Goal: Communication & Community: Answer question/provide support

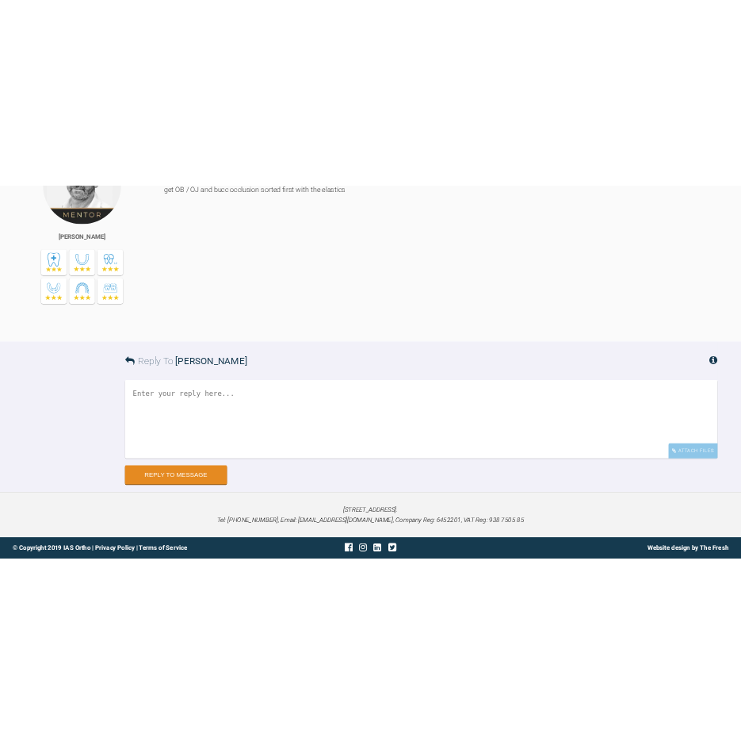
scroll to position [51493, 0]
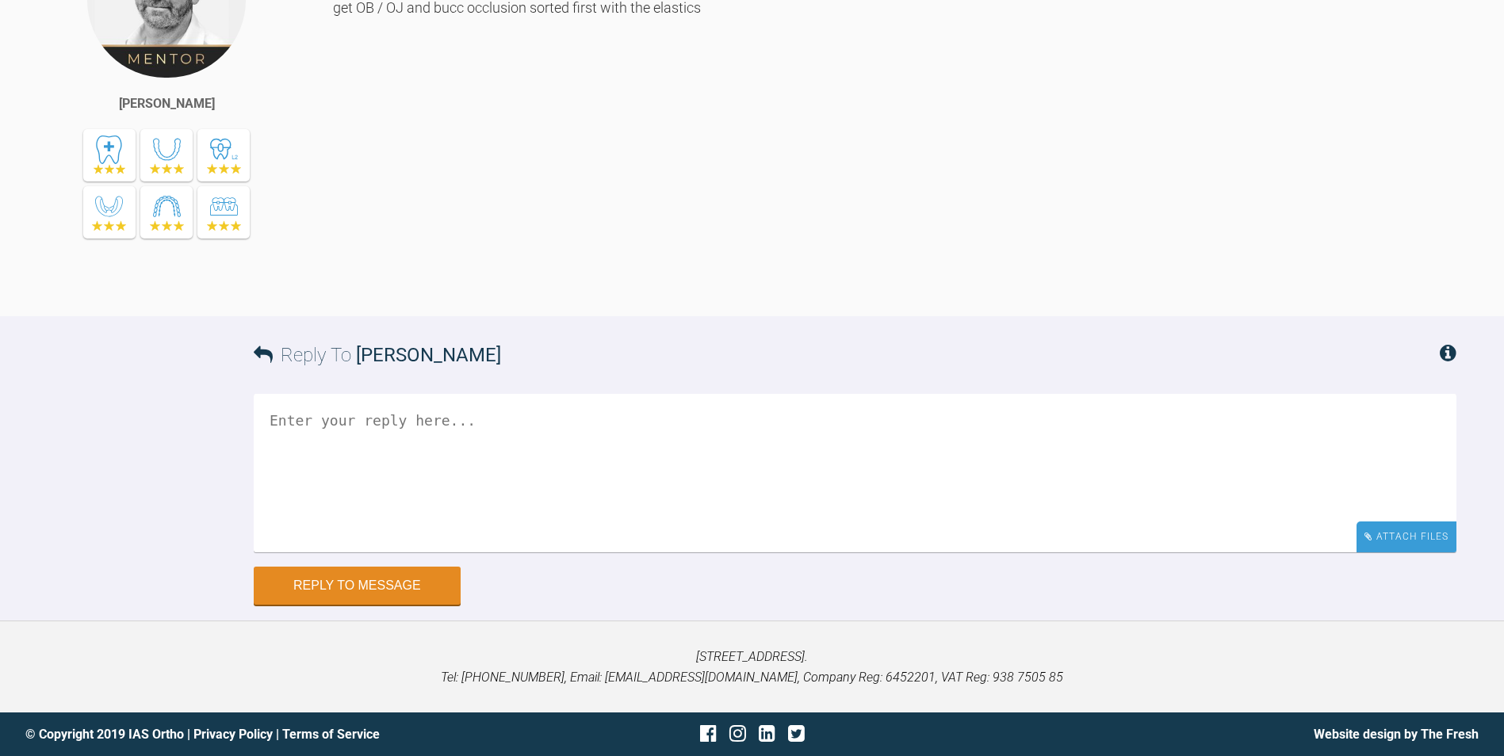
click at [1415, 537] on div "Attach Files" at bounding box center [1407, 537] width 100 height 31
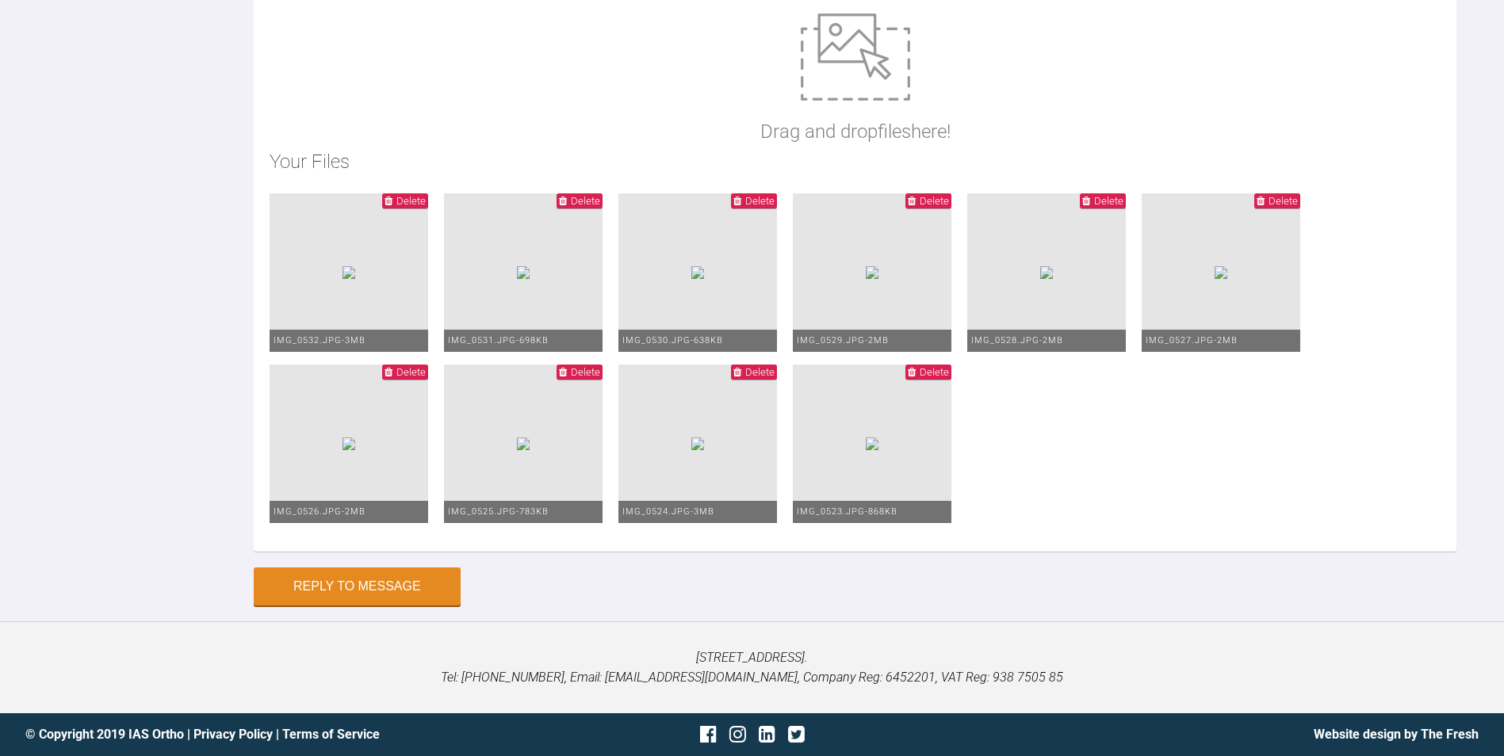
scroll to position [51744, 0]
type textarea "Hi Prof, Pl see photos. After 2 yrs of ortho pt is ready to debond. We accept i…"
click at [364, 592] on button "Reply to Message" at bounding box center [357, 588] width 207 height 38
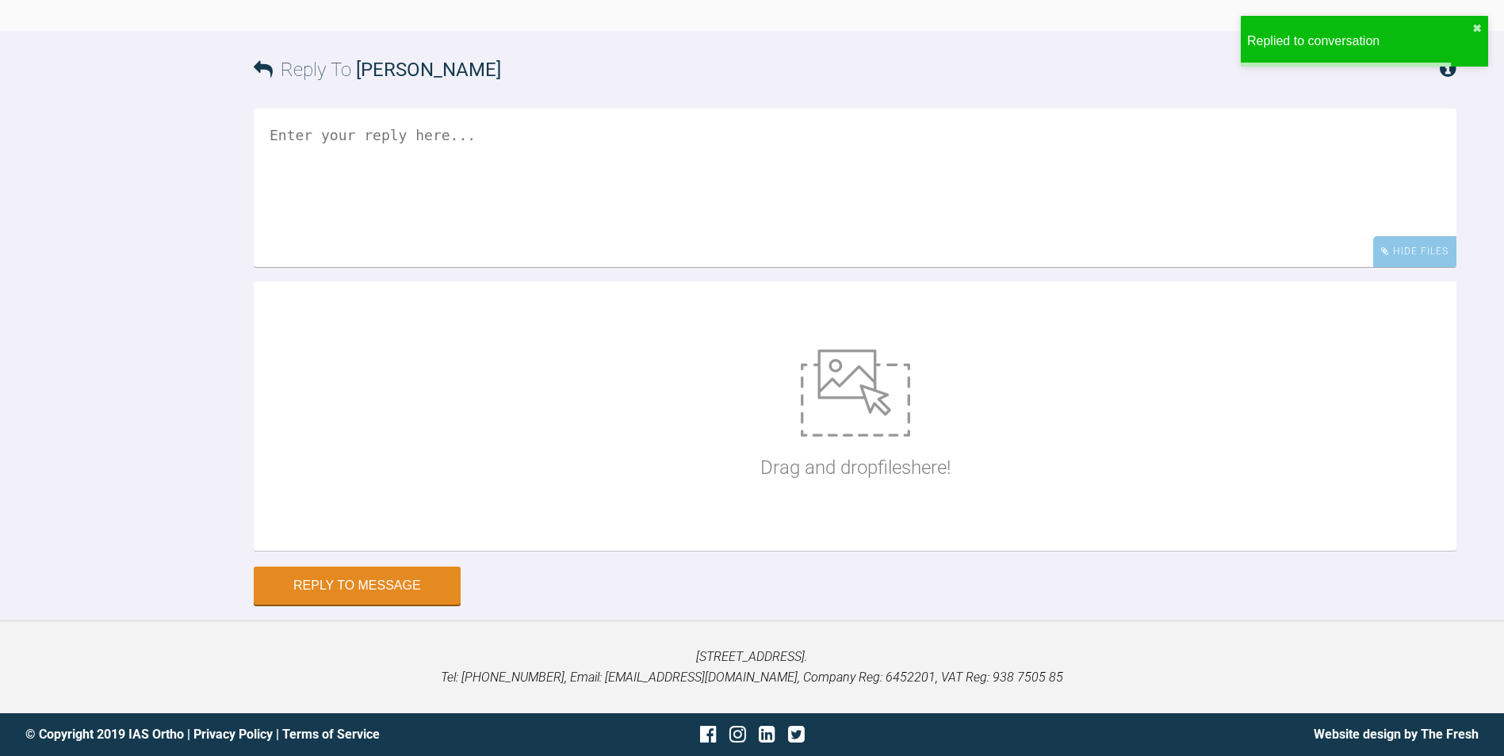
scroll to position [52056, 0]
